Goal: Information Seeking & Learning: Understand process/instructions

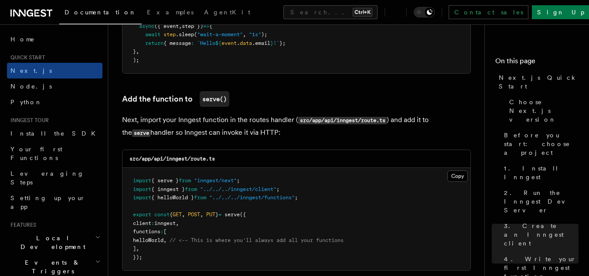
scroll to position [1664, 0]
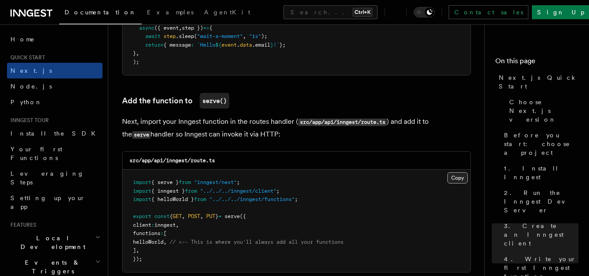
click at [463, 179] on button "Copy Copied" at bounding box center [457, 177] width 20 height 11
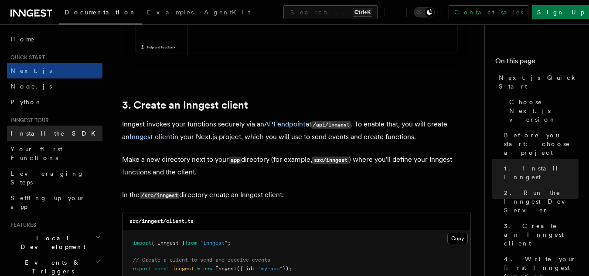
scroll to position [963, 0]
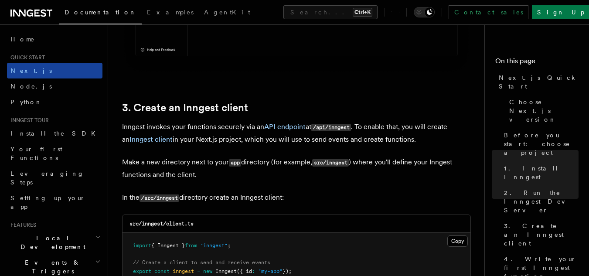
click at [27, 69] on span "Next.js" at bounding box center [30, 70] width 41 height 7
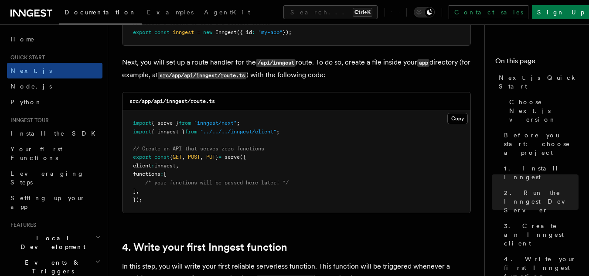
scroll to position [1203, 0]
click at [460, 115] on button "Copy Copied" at bounding box center [457, 118] width 20 height 11
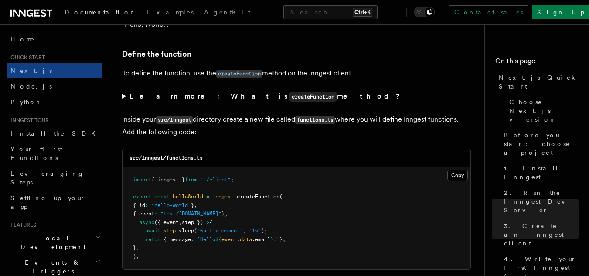
scroll to position [1470, 0]
click at [460, 175] on button "Copy Copied" at bounding box center [457, 174] width 20 height 11
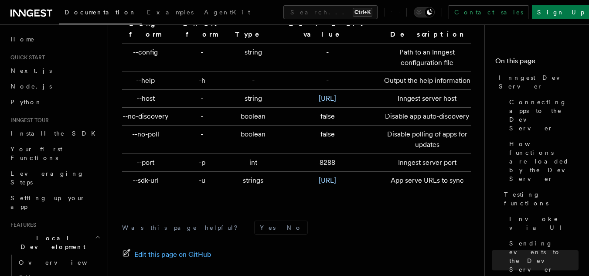
scroll to position [3027, 0]
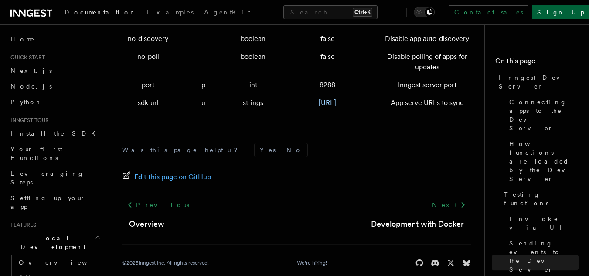
click at [556, 11] on link "Sign Up" at bounding box center [561, 12] width 58 height 14
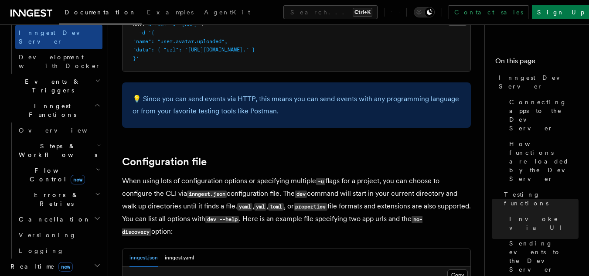
scroll to position [302, 0]
